Goal: Find specific page/section: Find specific page/section

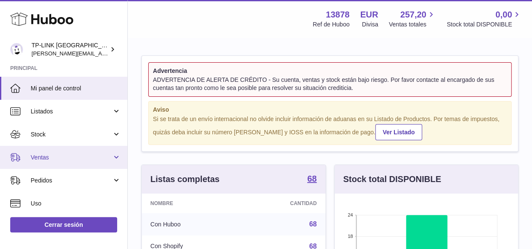
scroll to position [43, 0]
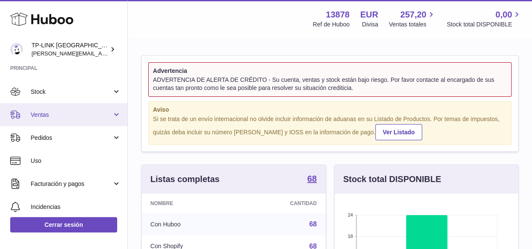
click at [108, 117] on span "Ventas" at bounding box center [71, 115] width 81 height 8
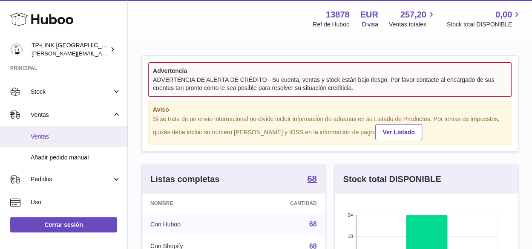
click at [60, 138] on span "Ventas" at bounding box center [76, 136] width 90 height 8
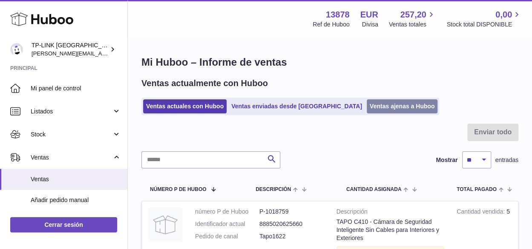
click at [367, 104] on link "Ventas ajenas a Huboo" at bounding box center [402, 106] width 71 height 14
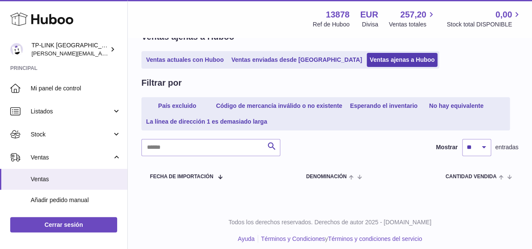
scroll to position [53, 0]
